Goal: Transaction & Acquisition: Obtain resource

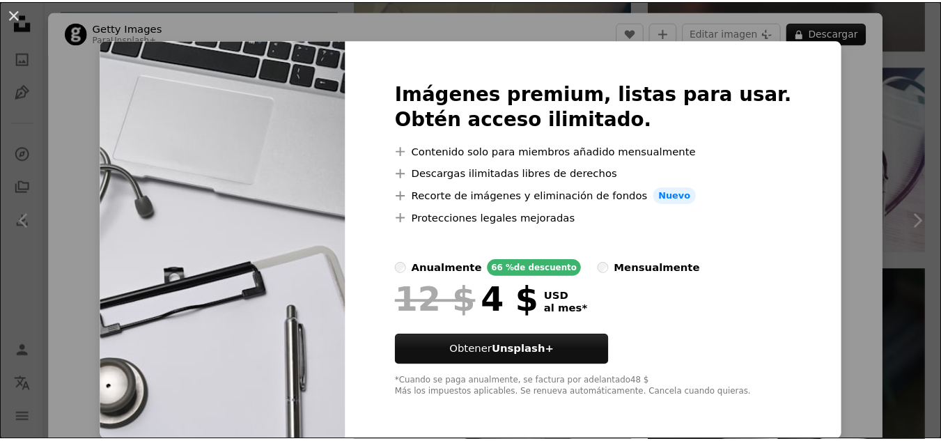
scroll to position [6, 0]
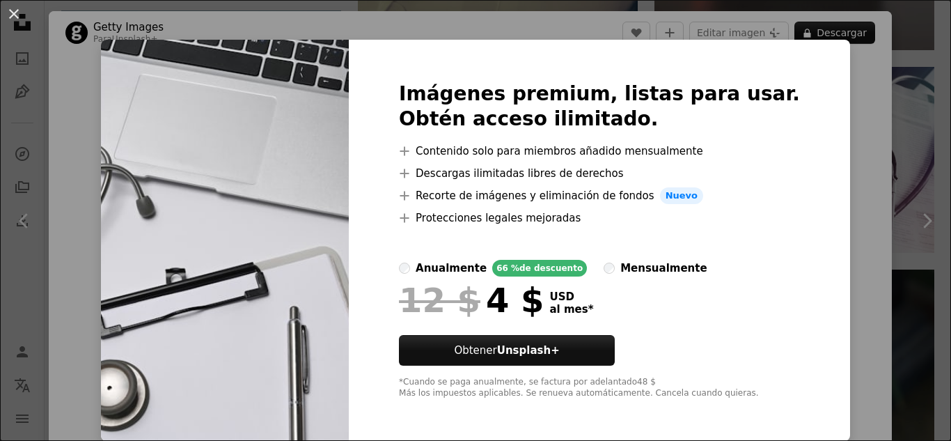
click at [851, 169] on div "An X shape Imágenes premium, listas para usar. Obtén acceso ilimitado. A plus s…" at bounding box center [475, 220] width 951 height 441
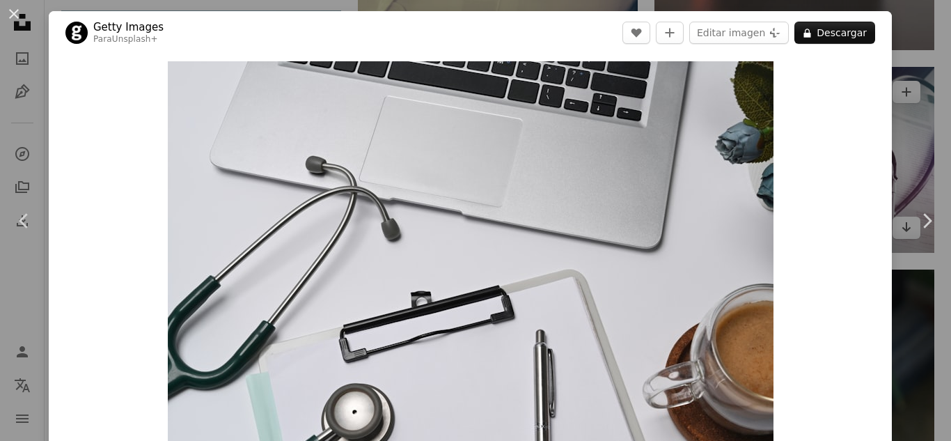
click at [907, 113] on div "An X shape Chevron left Chevron right Getty Images Para Unsplash+ A heart A plu…" at bounding box center [475, 220] width 951 height 441
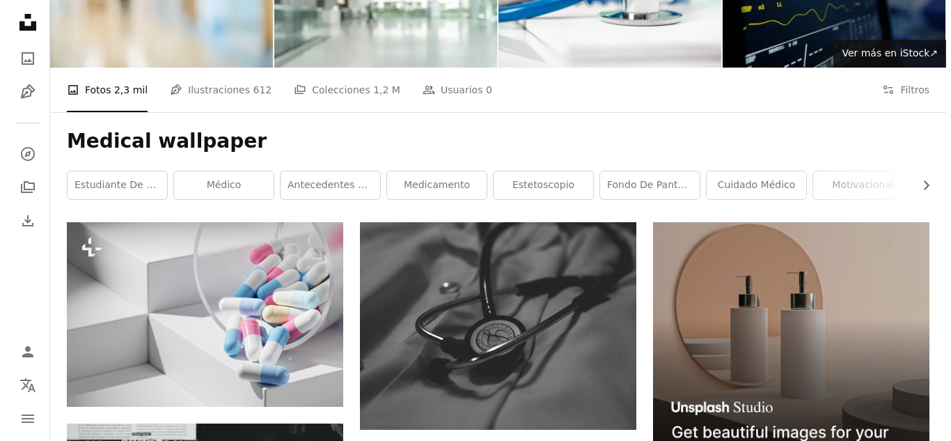
scroll to position [126, 0]
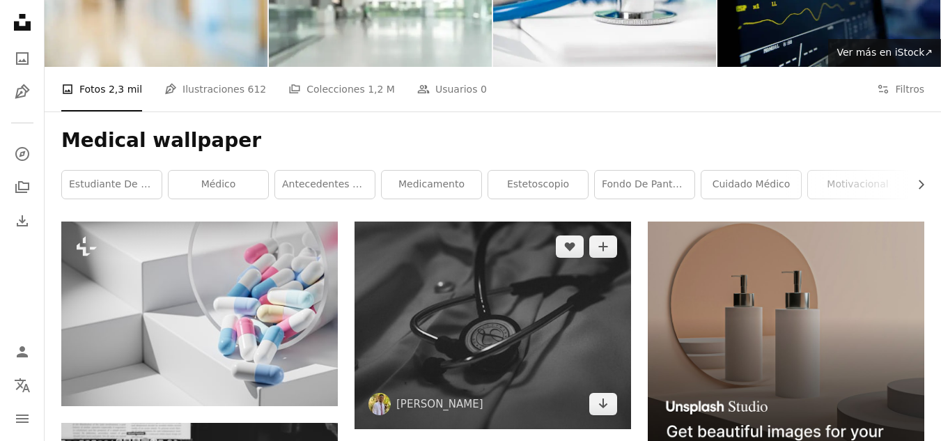
click at [563, 362] on img at bounding box center [492, 325] width 276 height 208
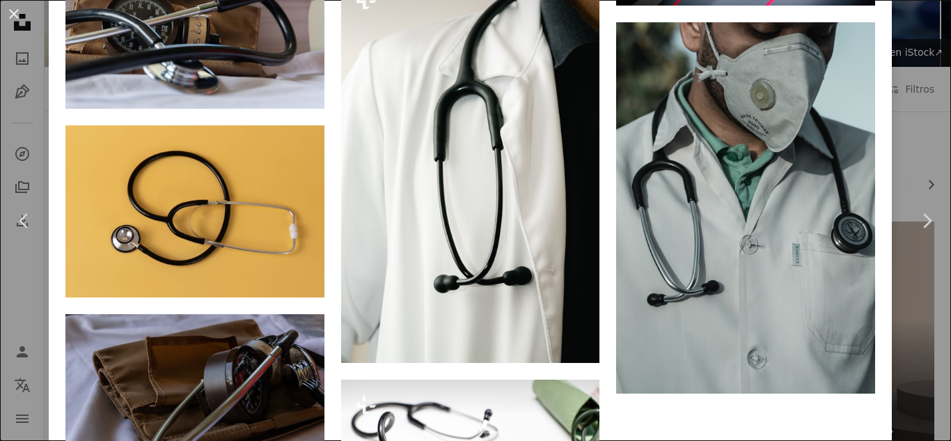
scroll to position [2182, 0]
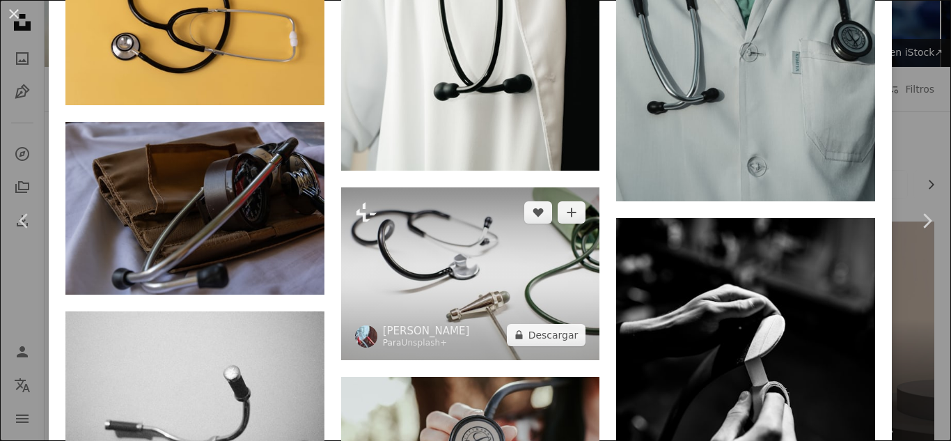
click at [540, 249] on img at bounding box center [470, 273] width 259 height 173
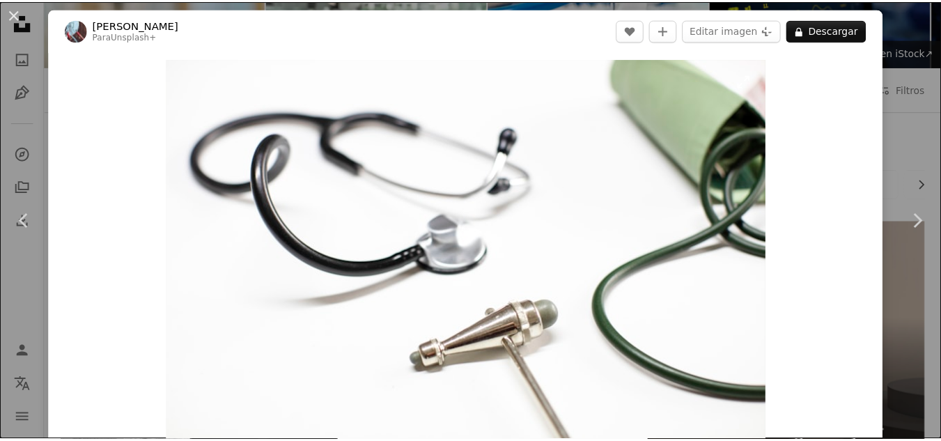
scroll to position [1, 0]
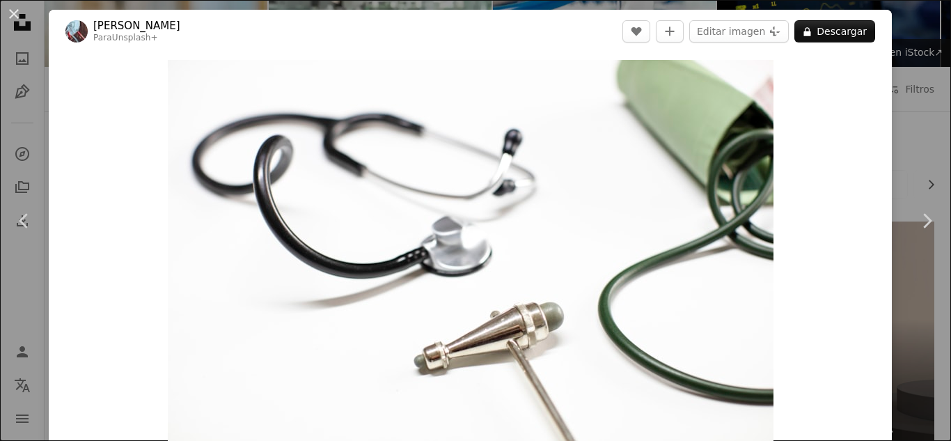
click at [22, 6] on button "An X shape" at bounding box center [14, 14] width 17 height 17
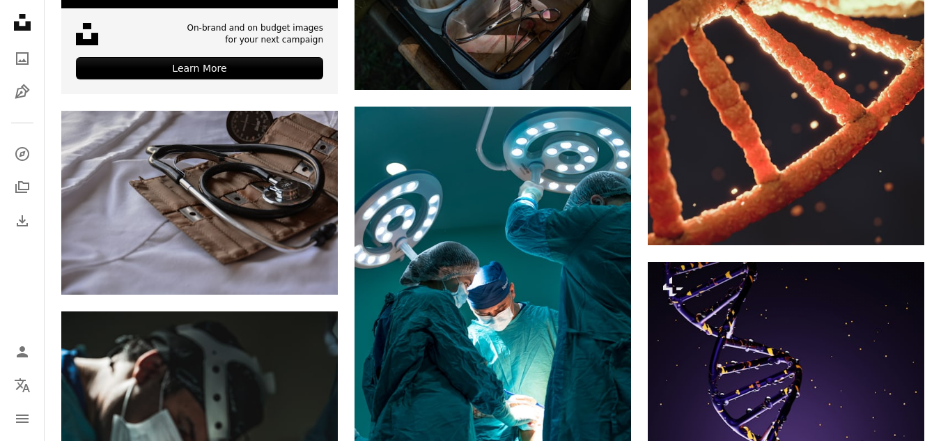
scroll to position [3158, 0]
